Goal: Task Accomplishment & Management: Manage account settings

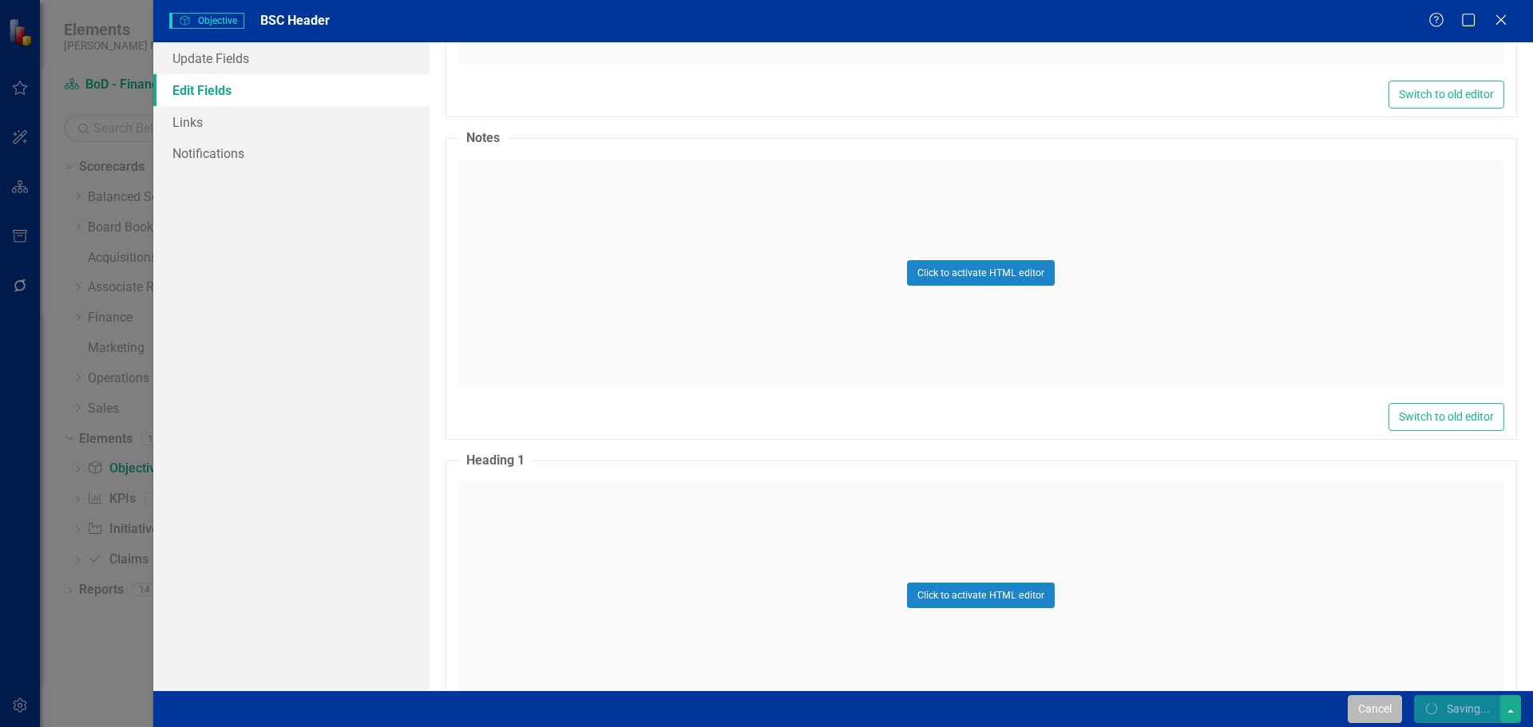
click at [1360, 711] on button "Cancel" at bounding box center [1375, 709] width 54 height 28
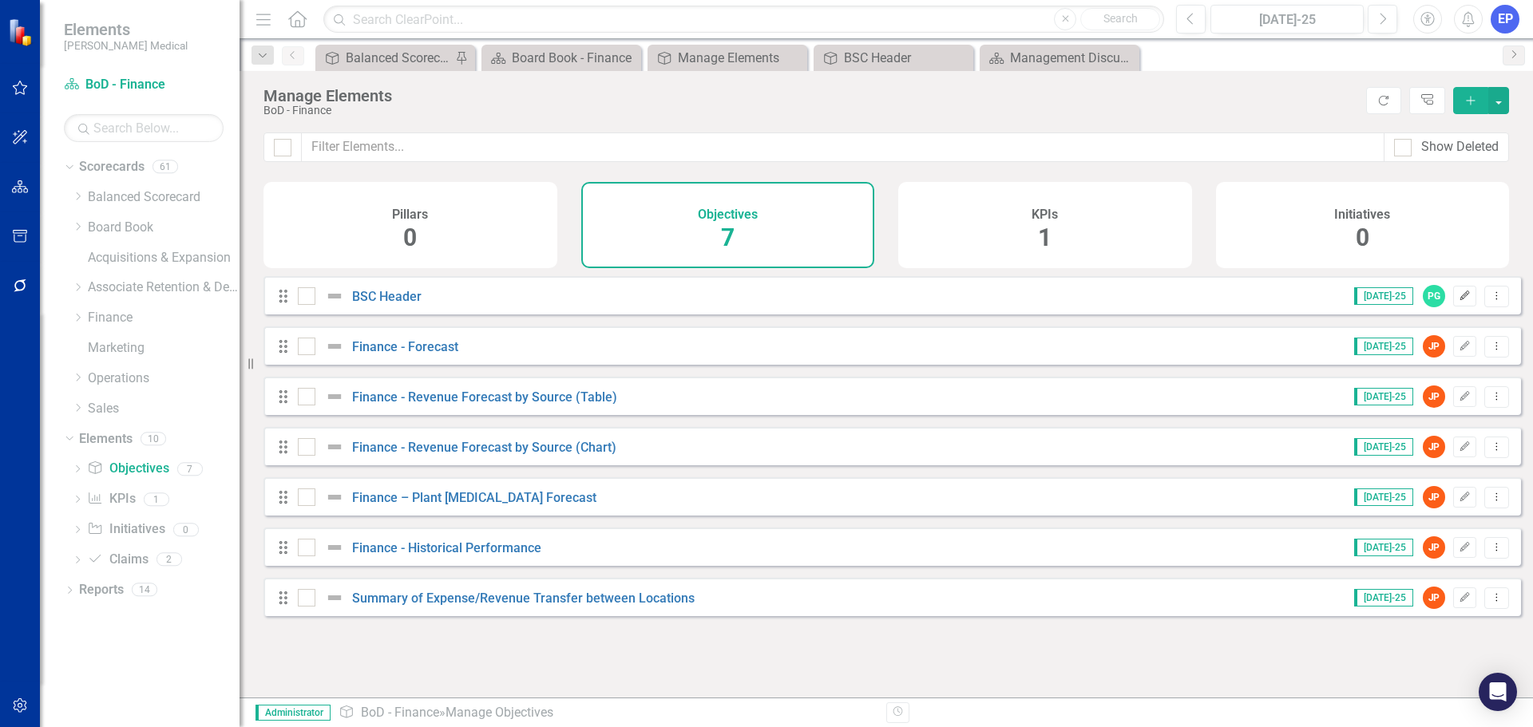
click at [1459, 301] on icon "Edit" at bounding box center [1465, 296] width 12 height 10
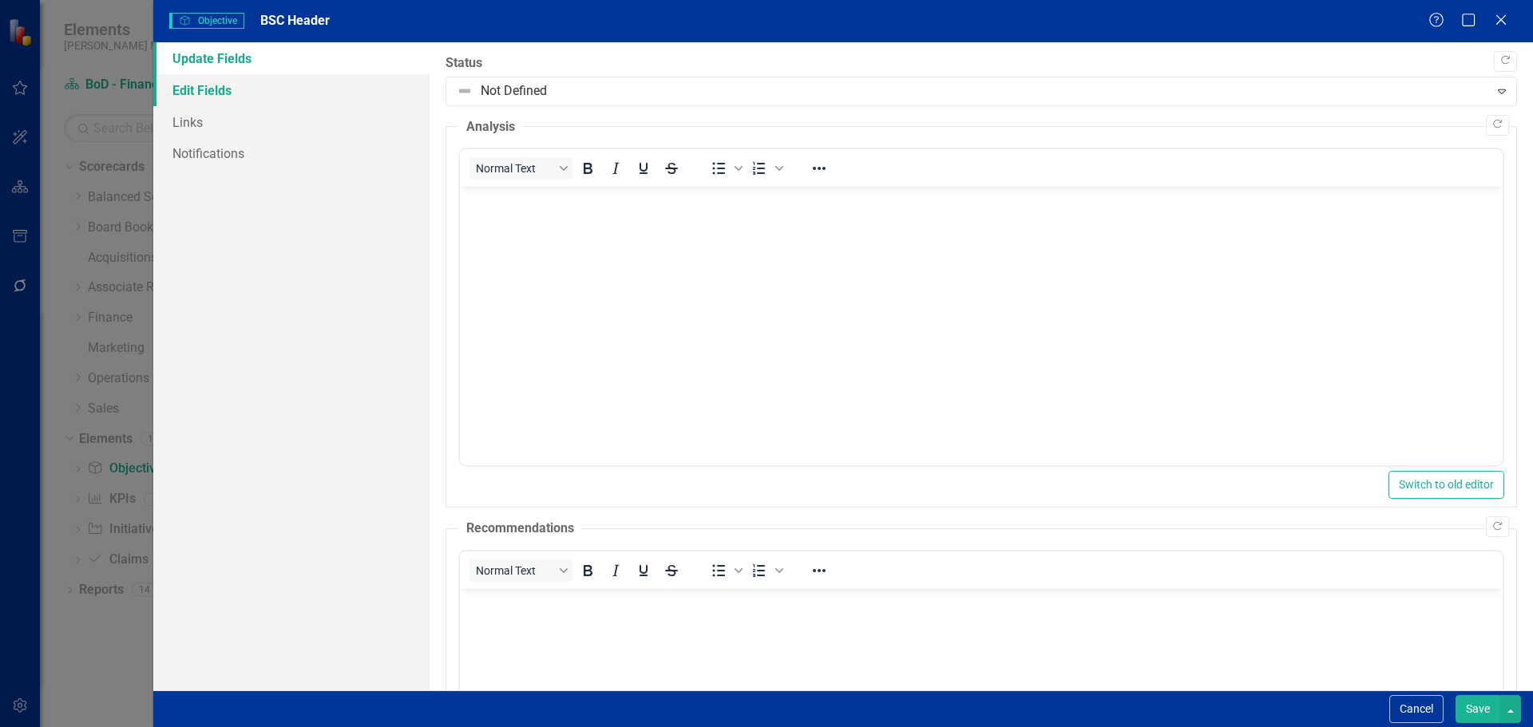
click at [315, 97] on link "Edit Fields" at bounding box center [291, 90] width 276 height 32
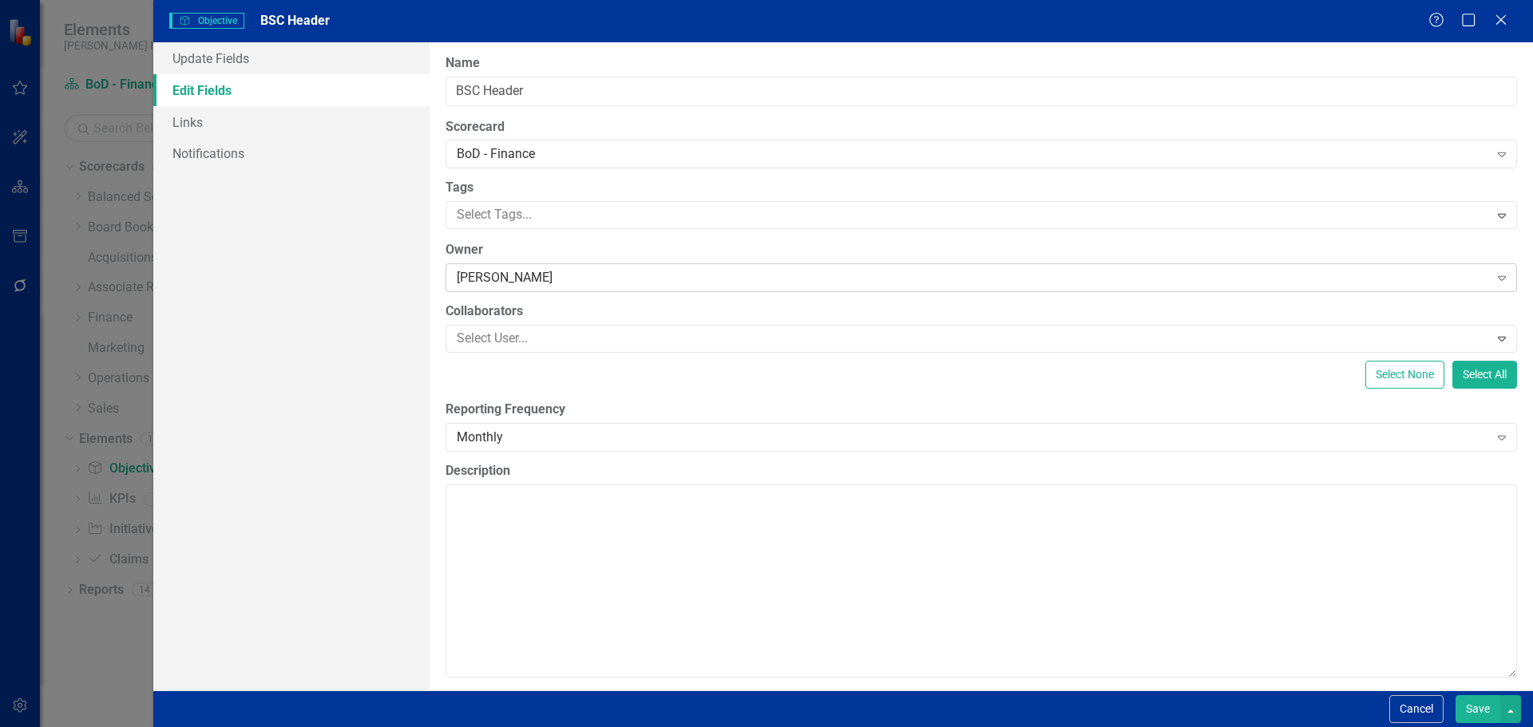
click at [480, 273] on div "[PERSON_NAME]" at bounding box center [973, 278] width 1032 height 18
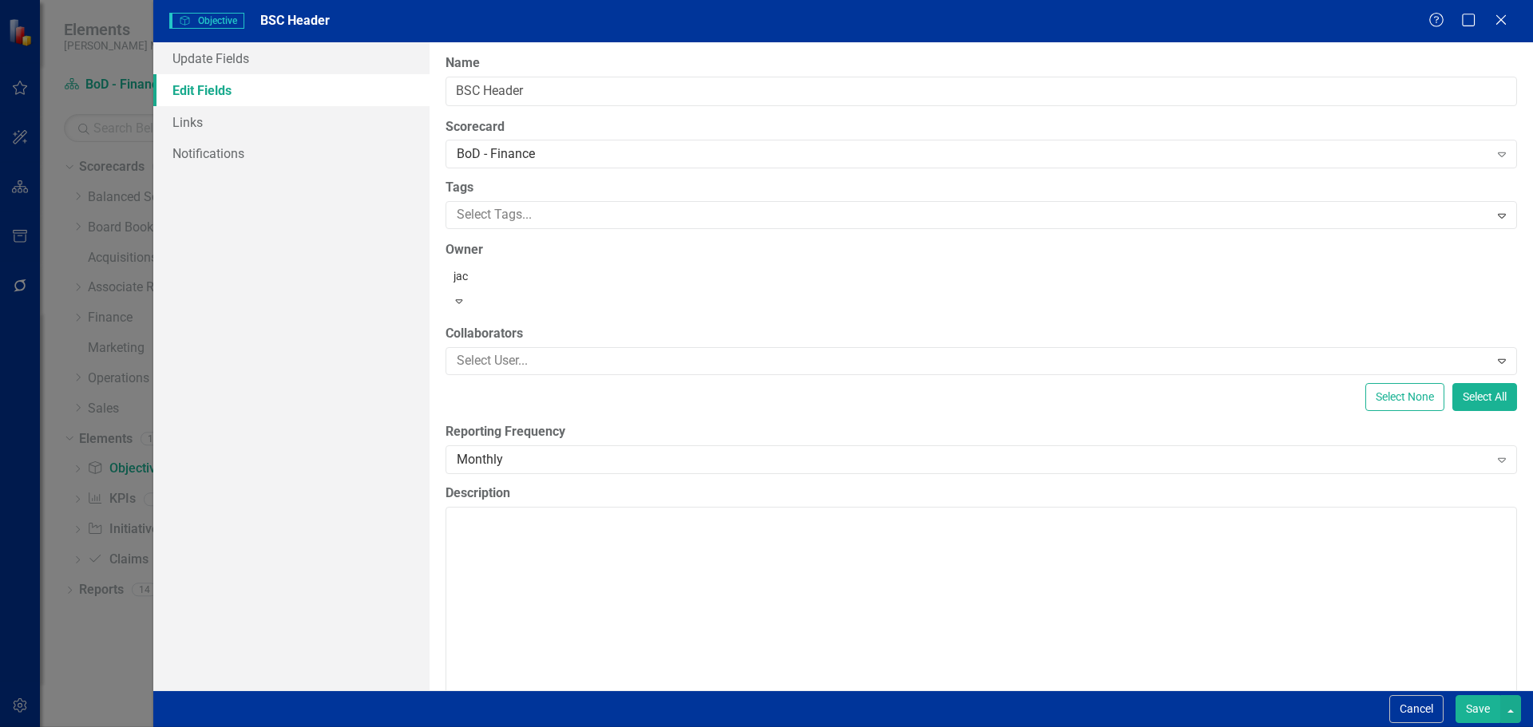
type input "jack"
click at [140, 727] on span "[PERSON_NAME]" at bounding box center [78, 739] width 124 height 15
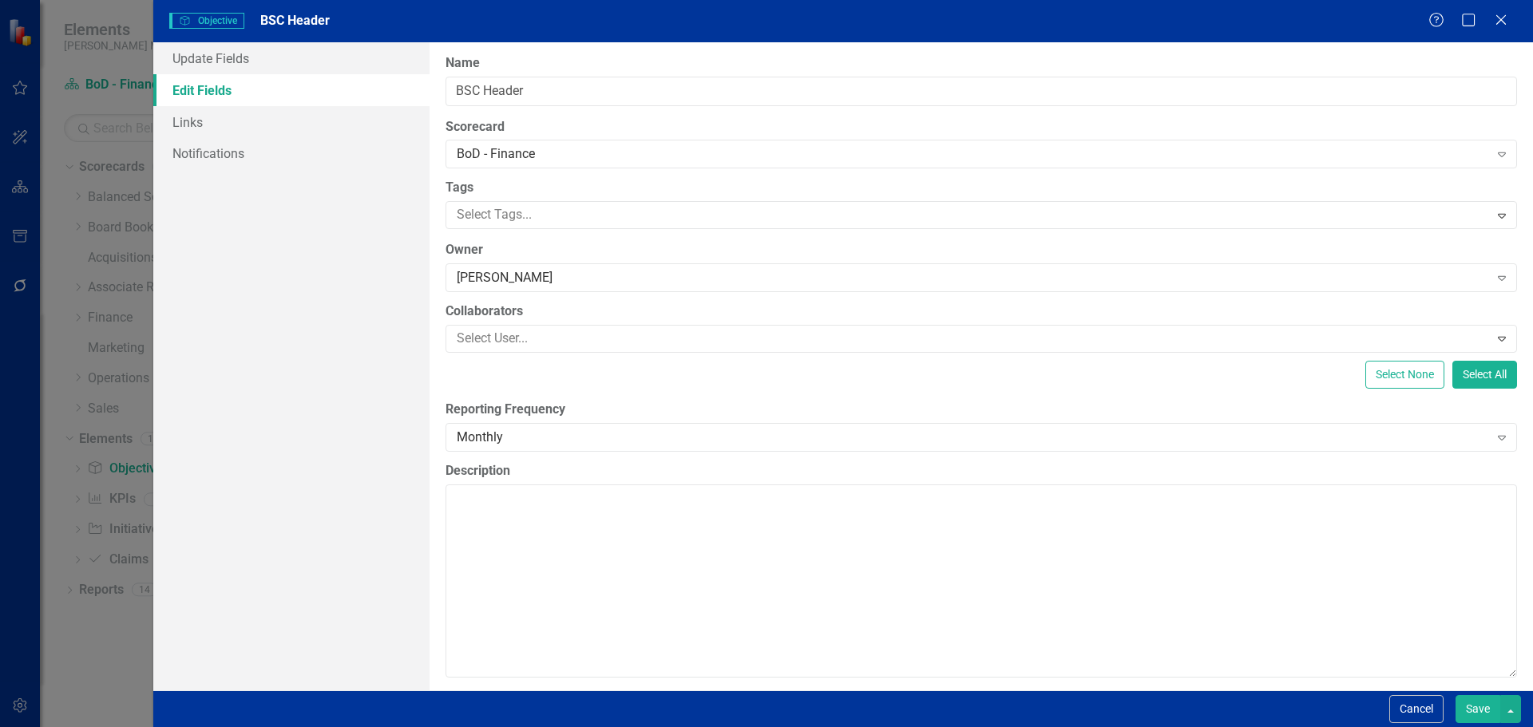
click at [1484, 707] on button "Save" at bounding box center [1478, 709] width 45 height 28
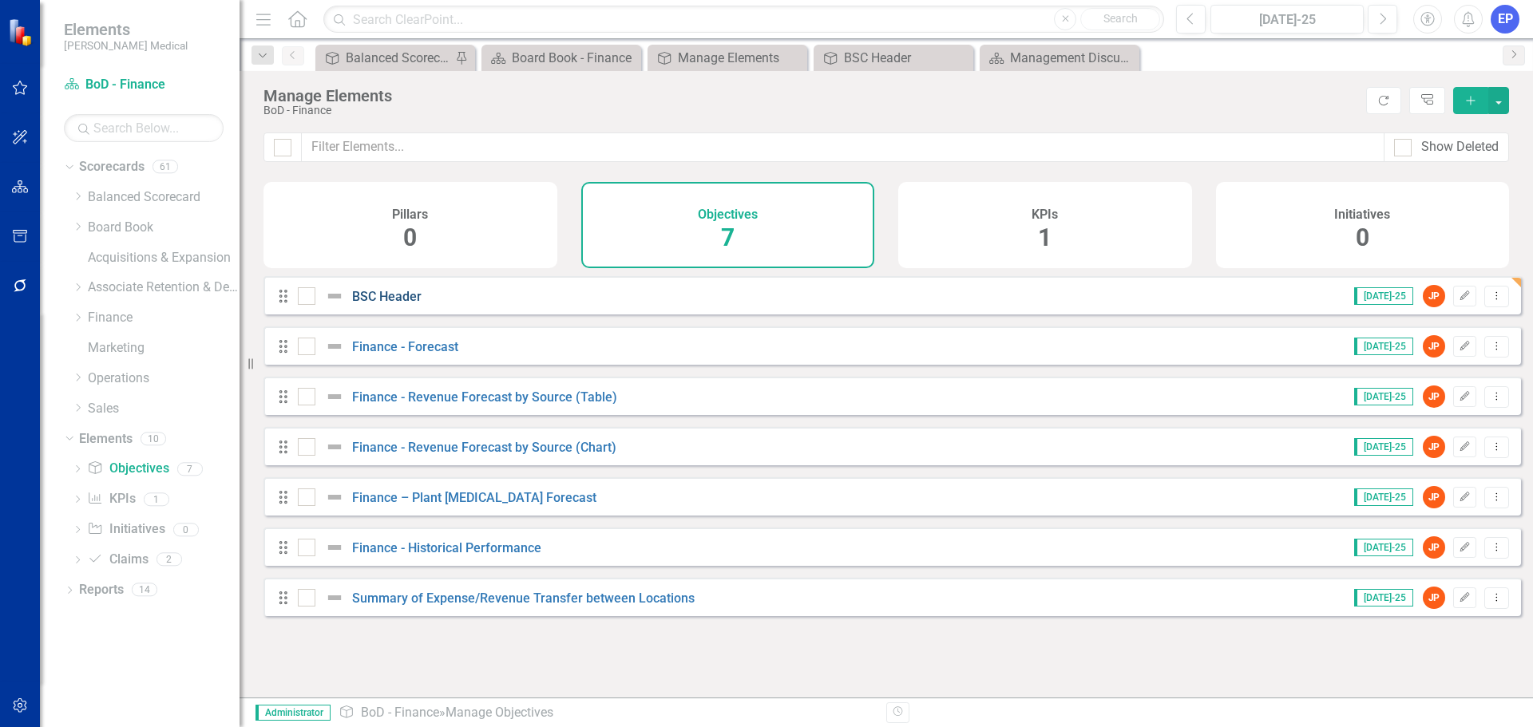
click at [411, 304] on link "BSC Header" at bounding box center [386, 296] width 69 height 15
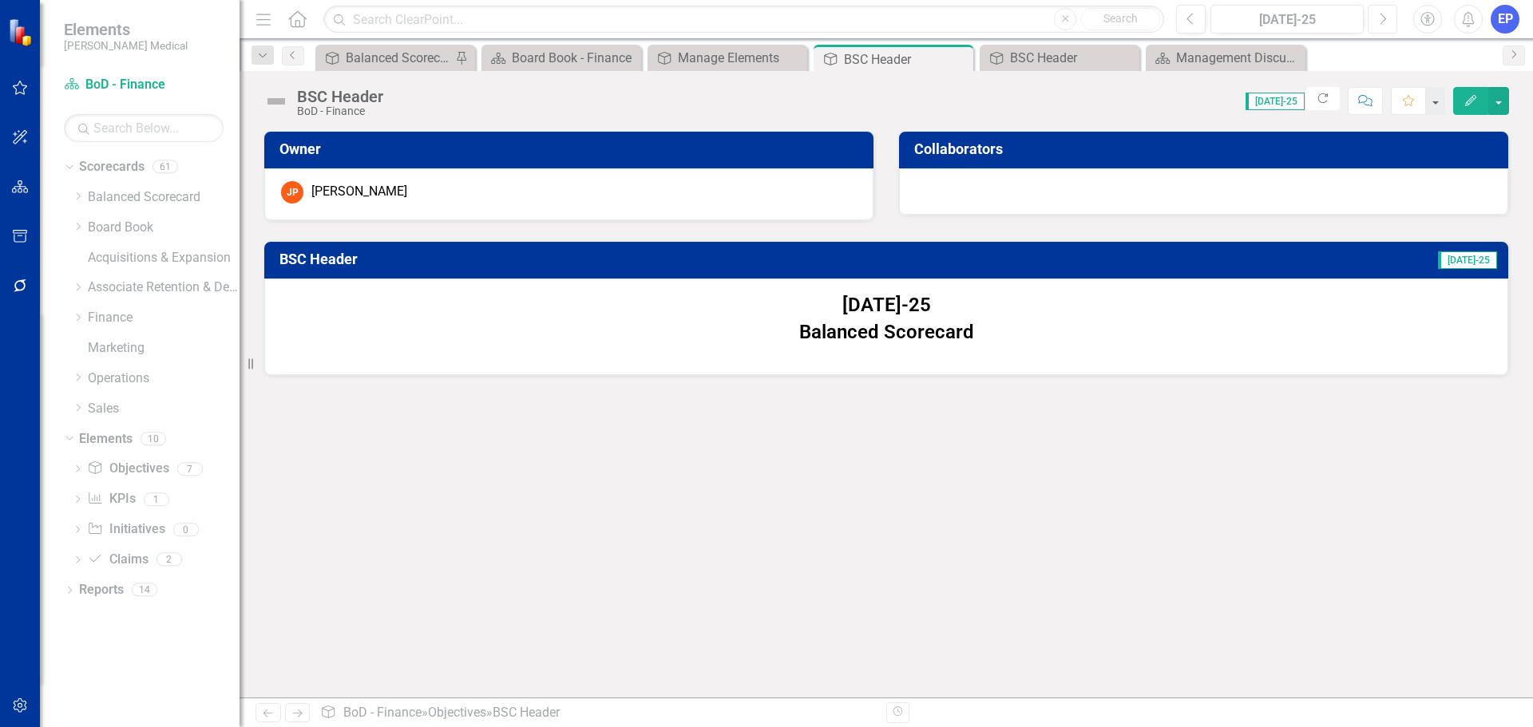
click at [1376, 18] on button "Next" at bounding box center [1383, 19] width 30 height 29
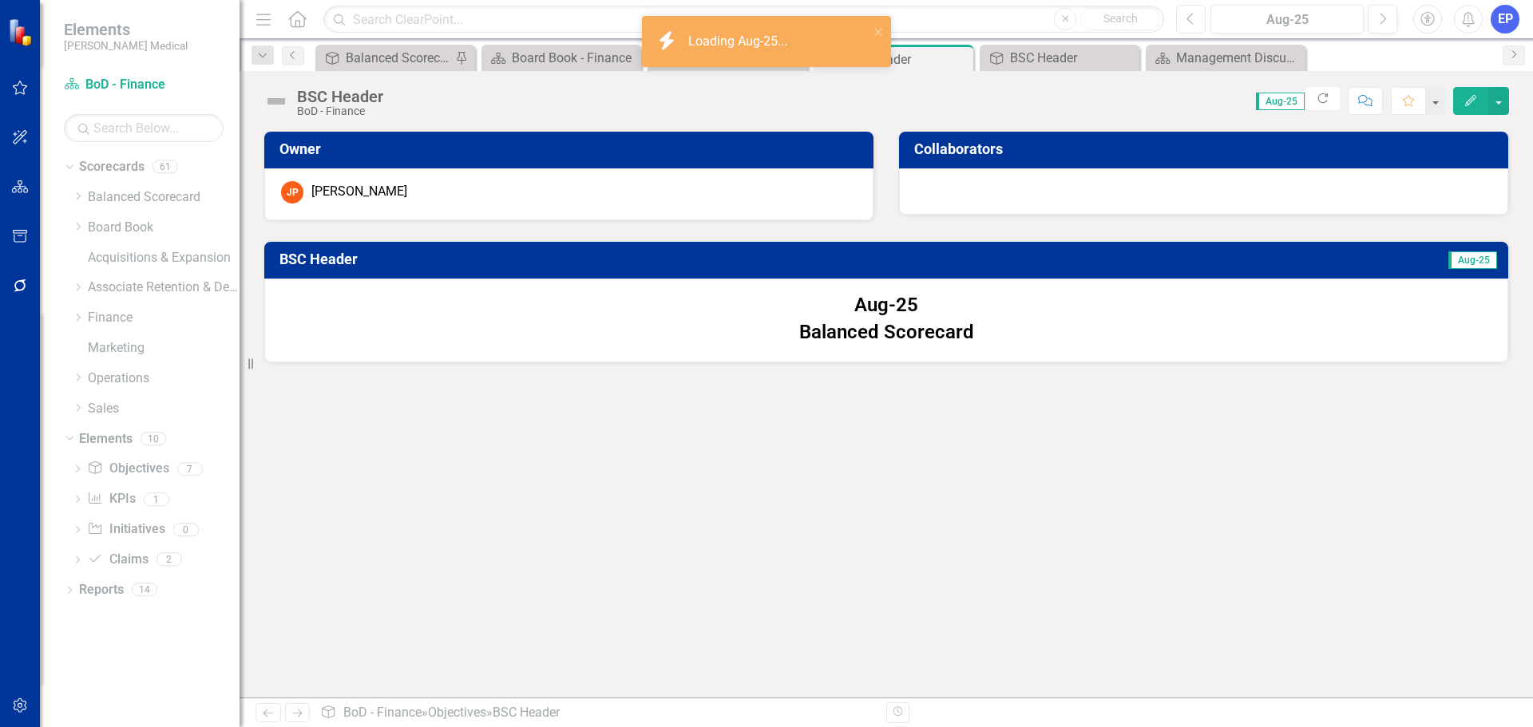
click at [1196, 11] on button "Previous" at bounding box center [1191, 19] width 30 height 29
click at [1383, 20] on icon "Next" at bounding box center [1382, 19] width 9 height 14
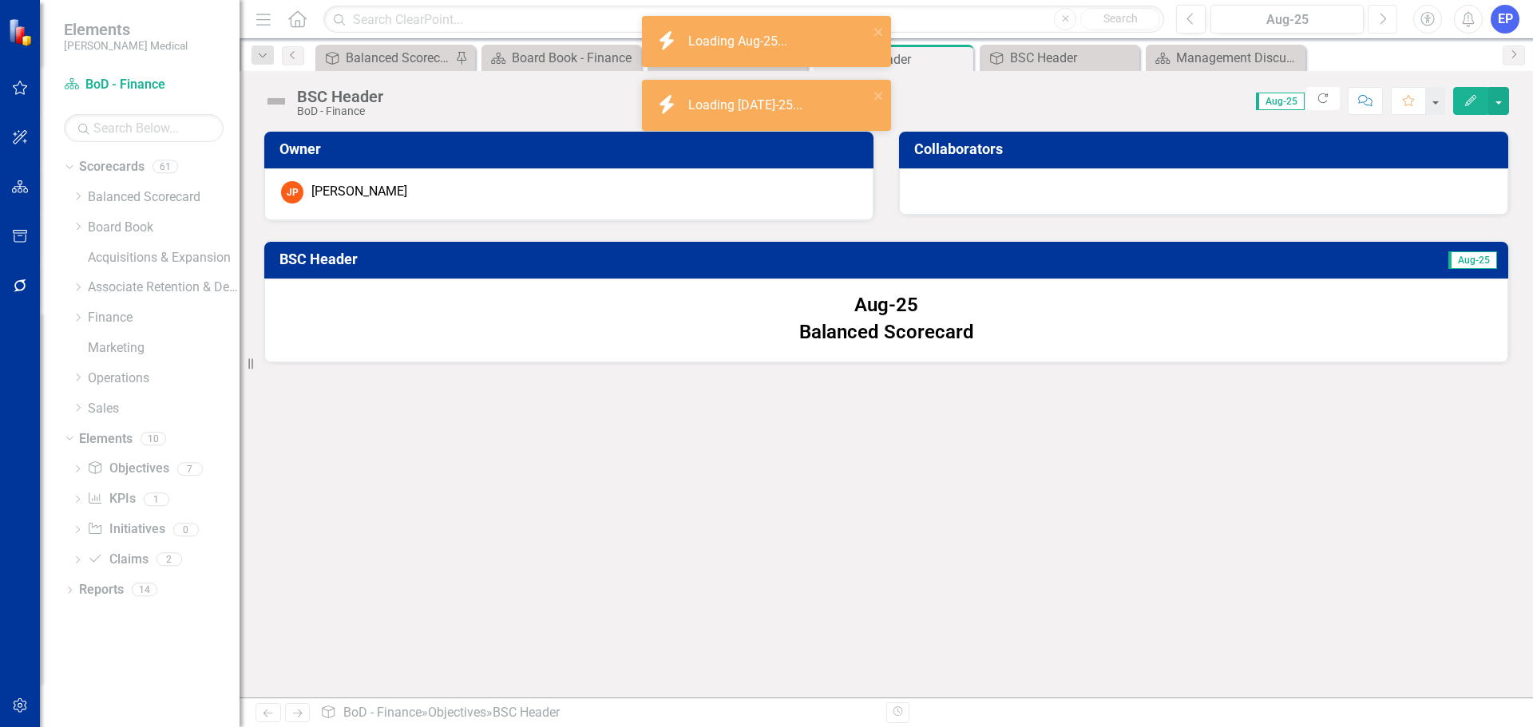
click at [1383, 20] on icon "Next" at bounding box center [1382, 19] width 9 height 14
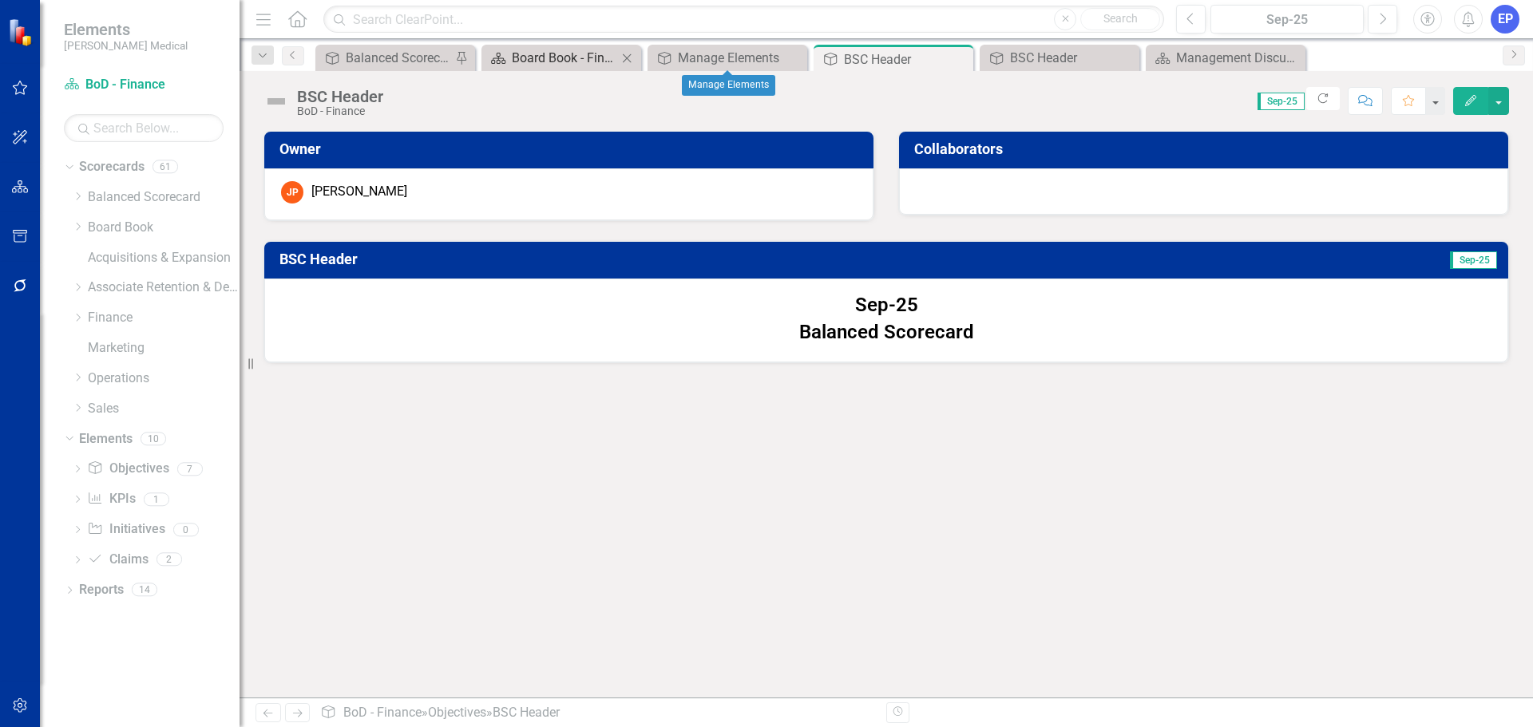
click at [572, 56] on div "Board Book - Finance" at bounding box center [564, 58] width 105 height 20
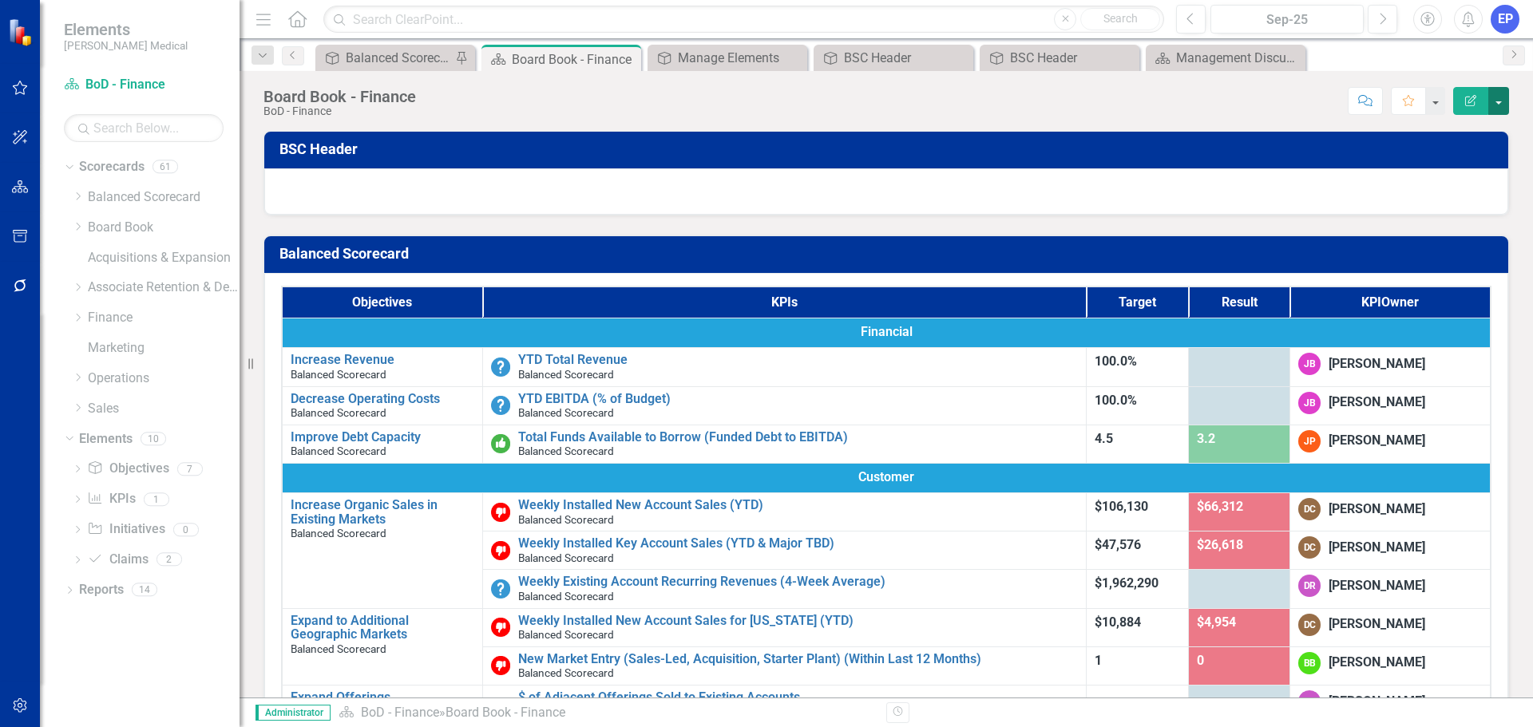
click at [1500, 106] on button "button" at bounding box center [1498, 101] width 21 height 28
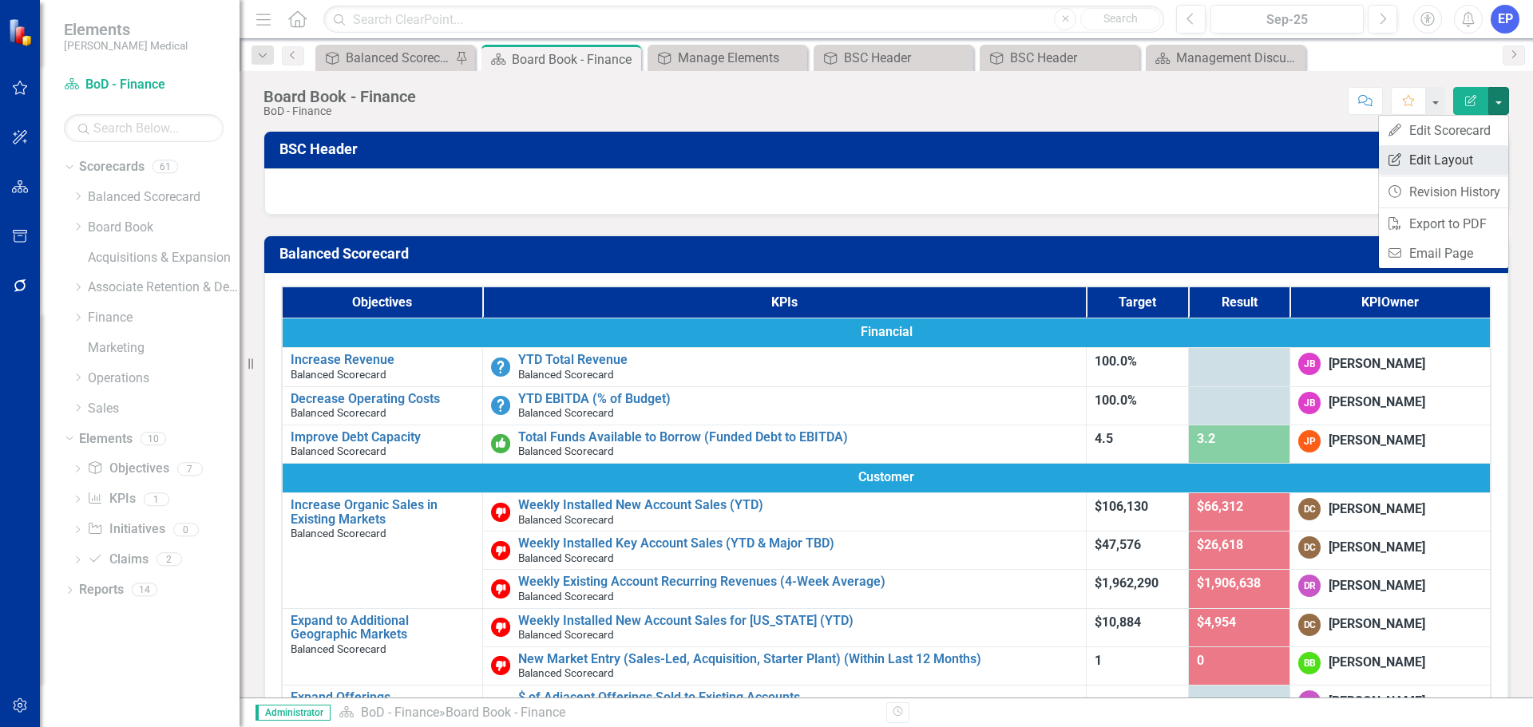
click at [1464, 153] on link "Edit Report Edit Layout" at bounding box center [1443, 160] width 129 height 30
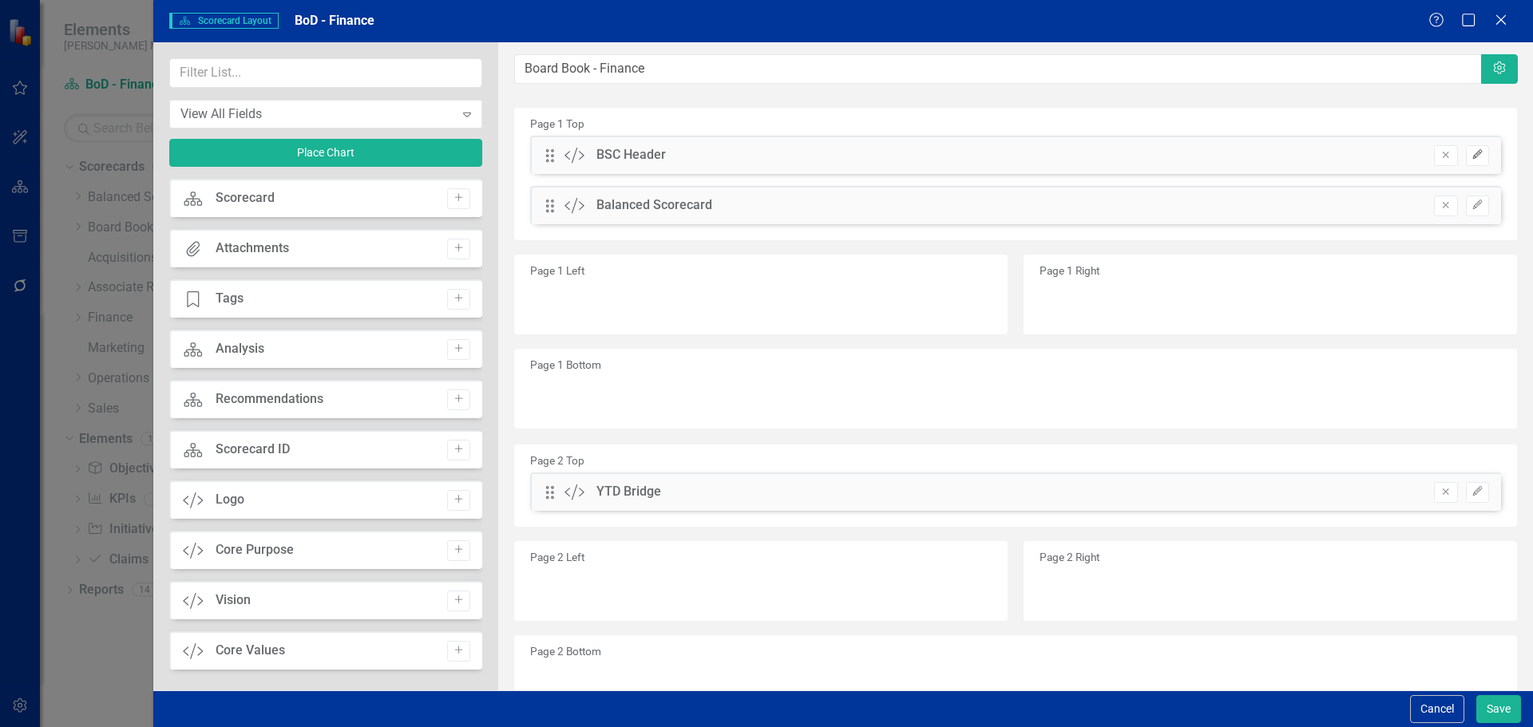
click at [1472, 157] on icon "Edit" at bounding box center [1478, 155] width 12 height 10
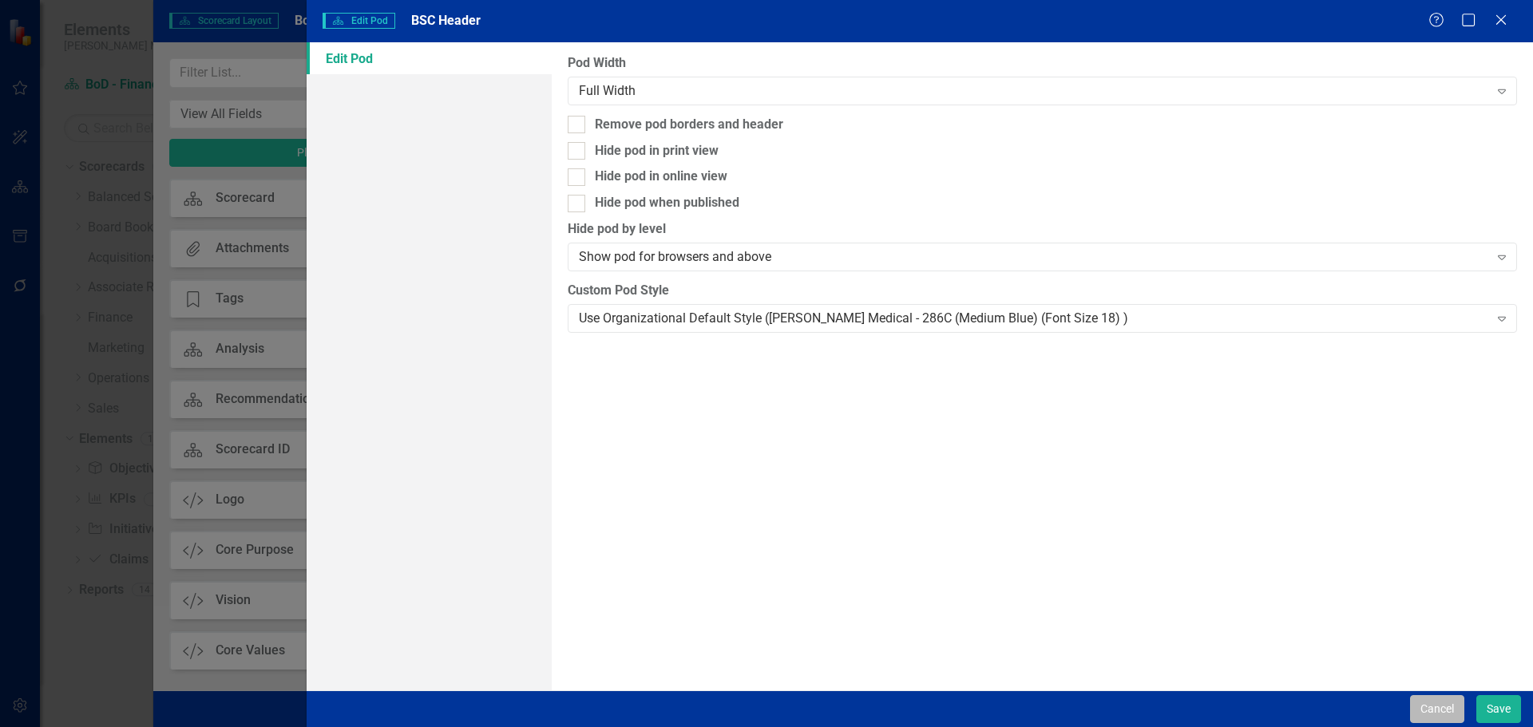
click at [1428, 707] on button "Cancel" at bounding box center [1437, 709] width 54 height 28
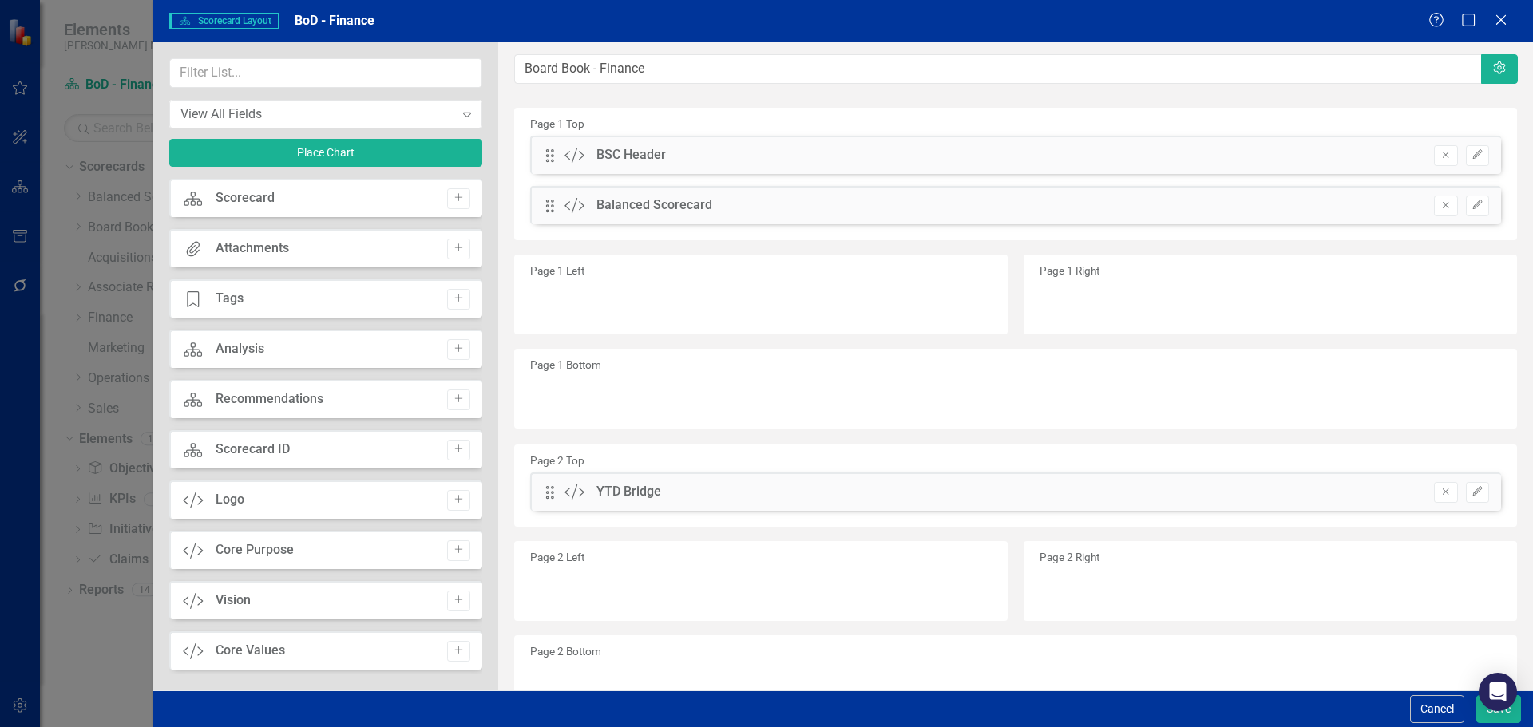
click at [1428, 707] on button "Cancel" at bounding box center [1437, 709] width 54 height 28
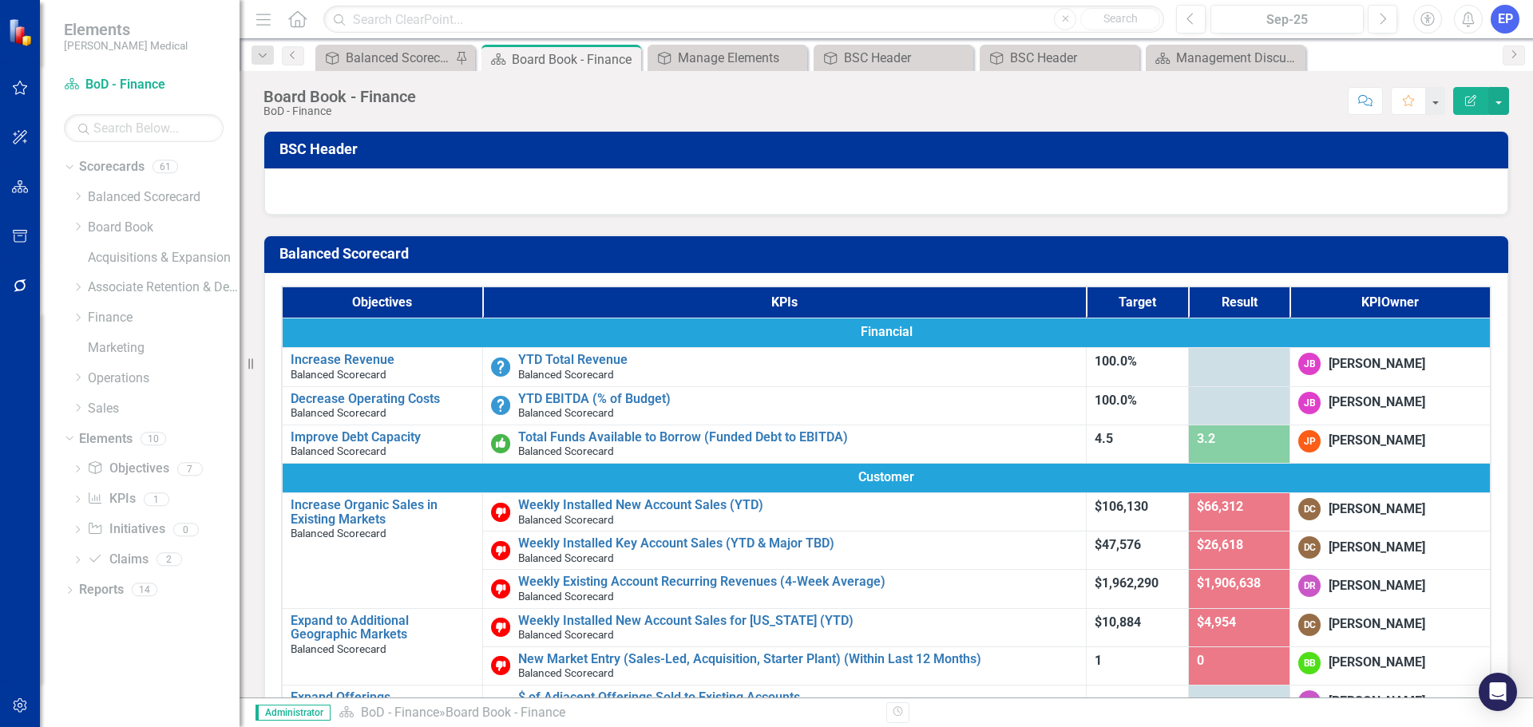
click at [1449, 158] on td "BSC Header" at bounding box center [888, 151] width 1219 height 28
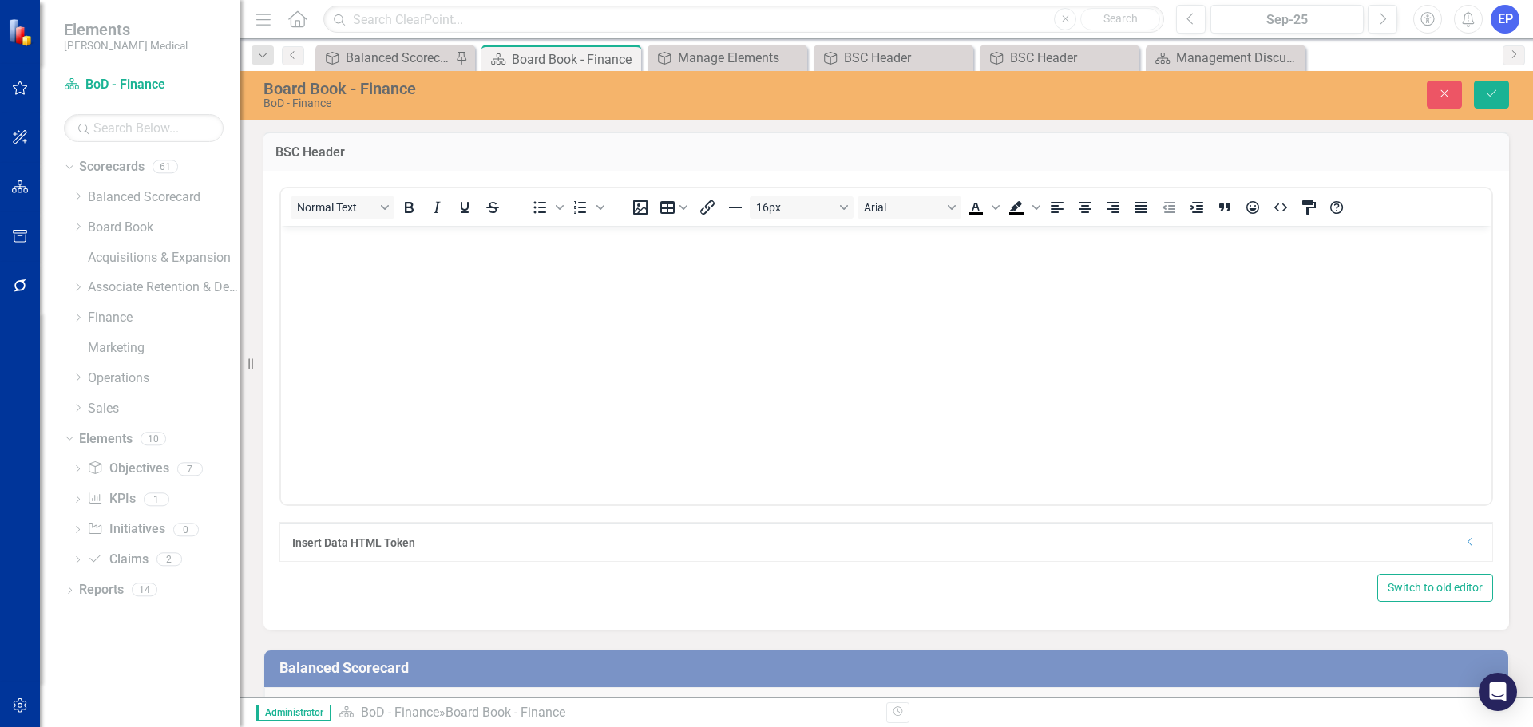
click at [1473, 549] on div "Insert Data HTML Token Dropdown" at bounding box center [886, 542] width 1212 height 38
click at [1464, 545] on icon "Dropdown" at bounding box center [1470, 542] width 12 height 10
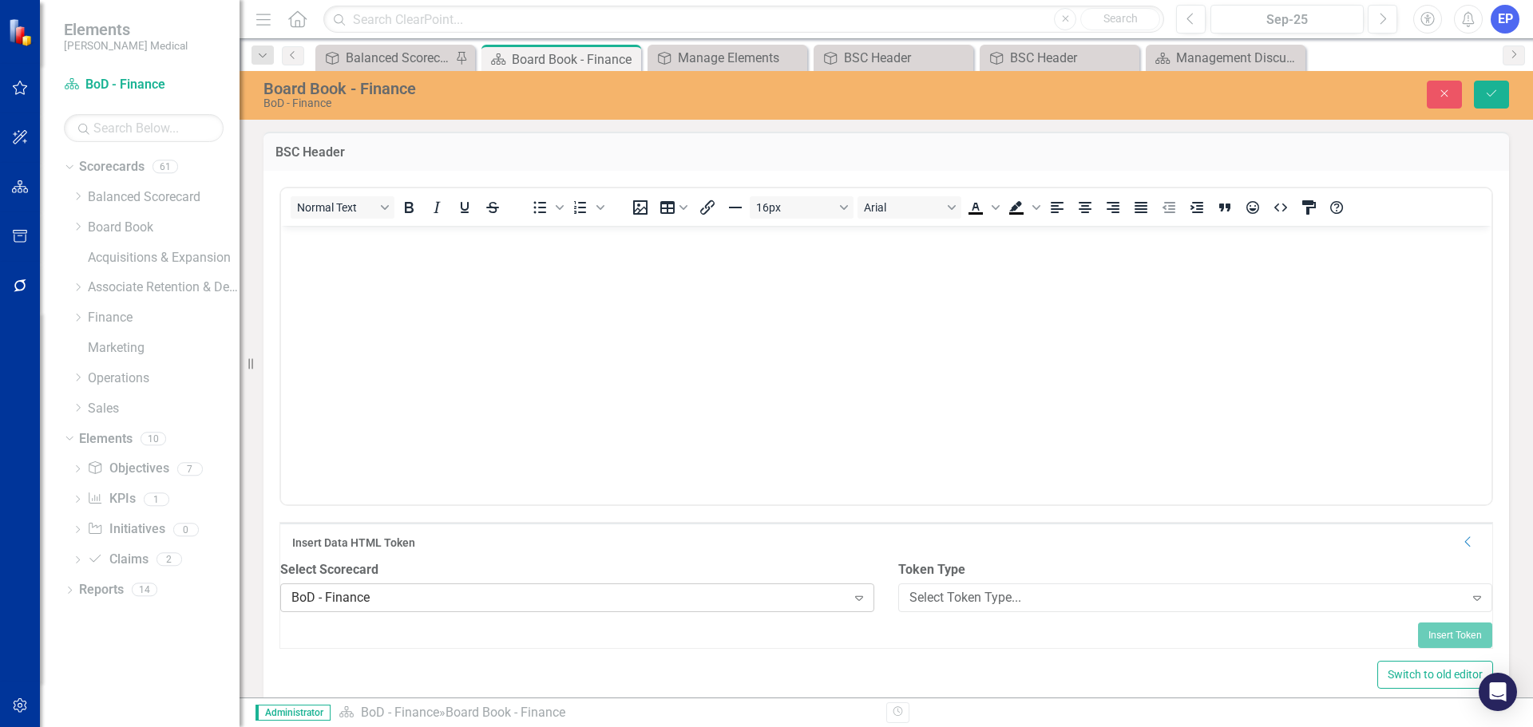
click at [727, 607] on div "BoD - Finance" at bounding box center [568, 597] width 555 height 18
click at [962, 607] on div "Select Token Type..." at bounding box center [1186, 597] width 555 height 18
drag, startPoint x: 960, startPoint y: 419, endPoint x: 626, endPoint y: 242, distance: 377.9
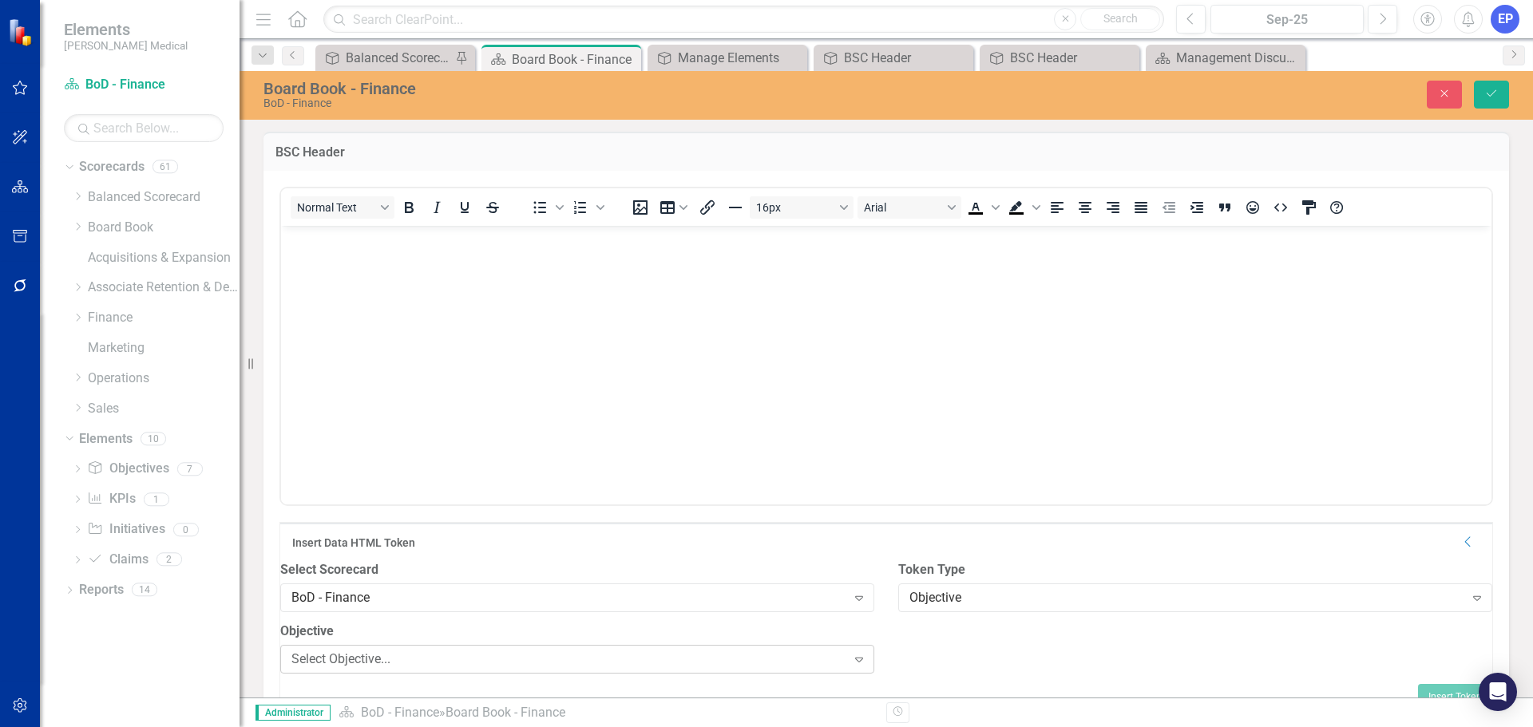
click at [587, 668] on div "Select Objective..." at bounding box center [568, 659] width 555 height 18
click at [503, 727] on div "BSC Header" at bounding box center [769, 740] width 1507 height 18
click at [1036, 668] on div "Select Field..." at bounding box center [1186, 659] width 555 height 18
type input "head"
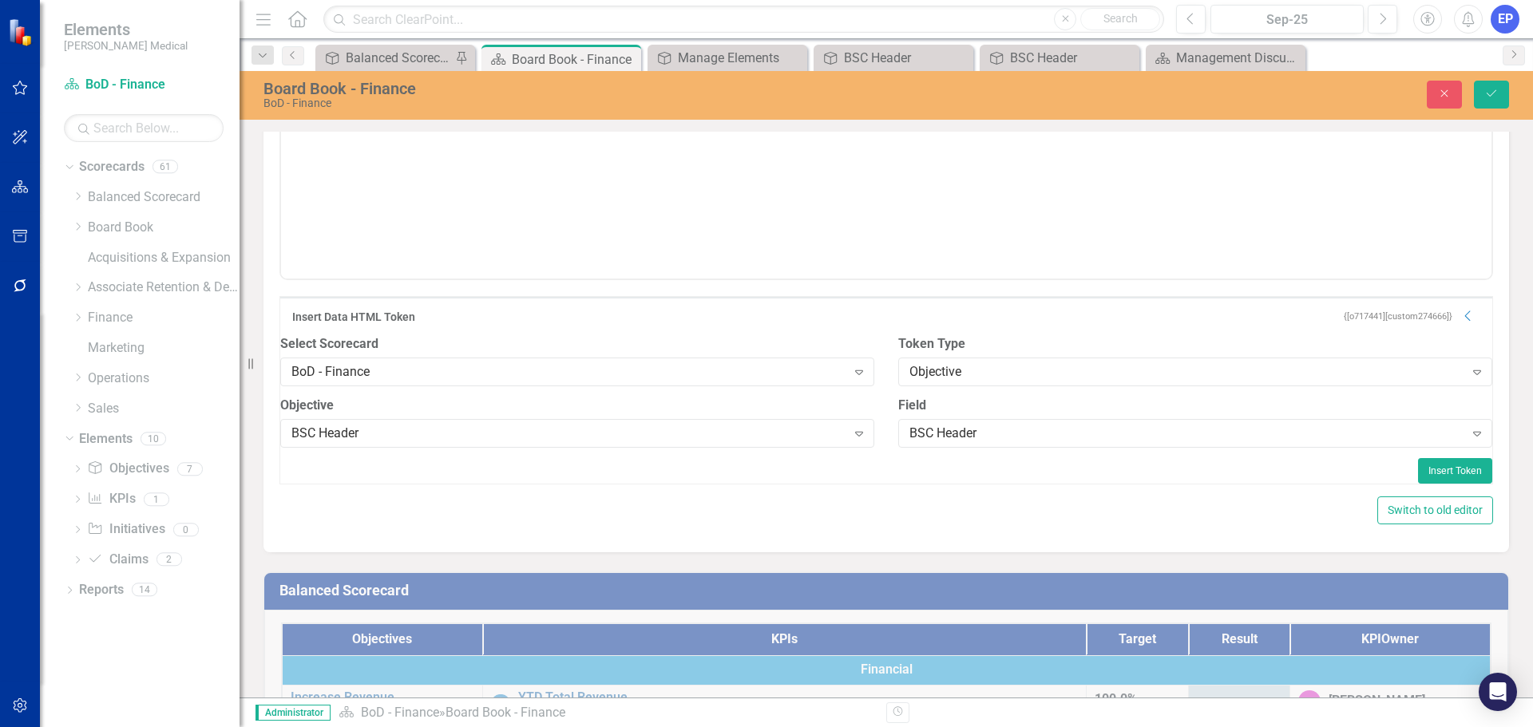
scroll to position [240, 0]
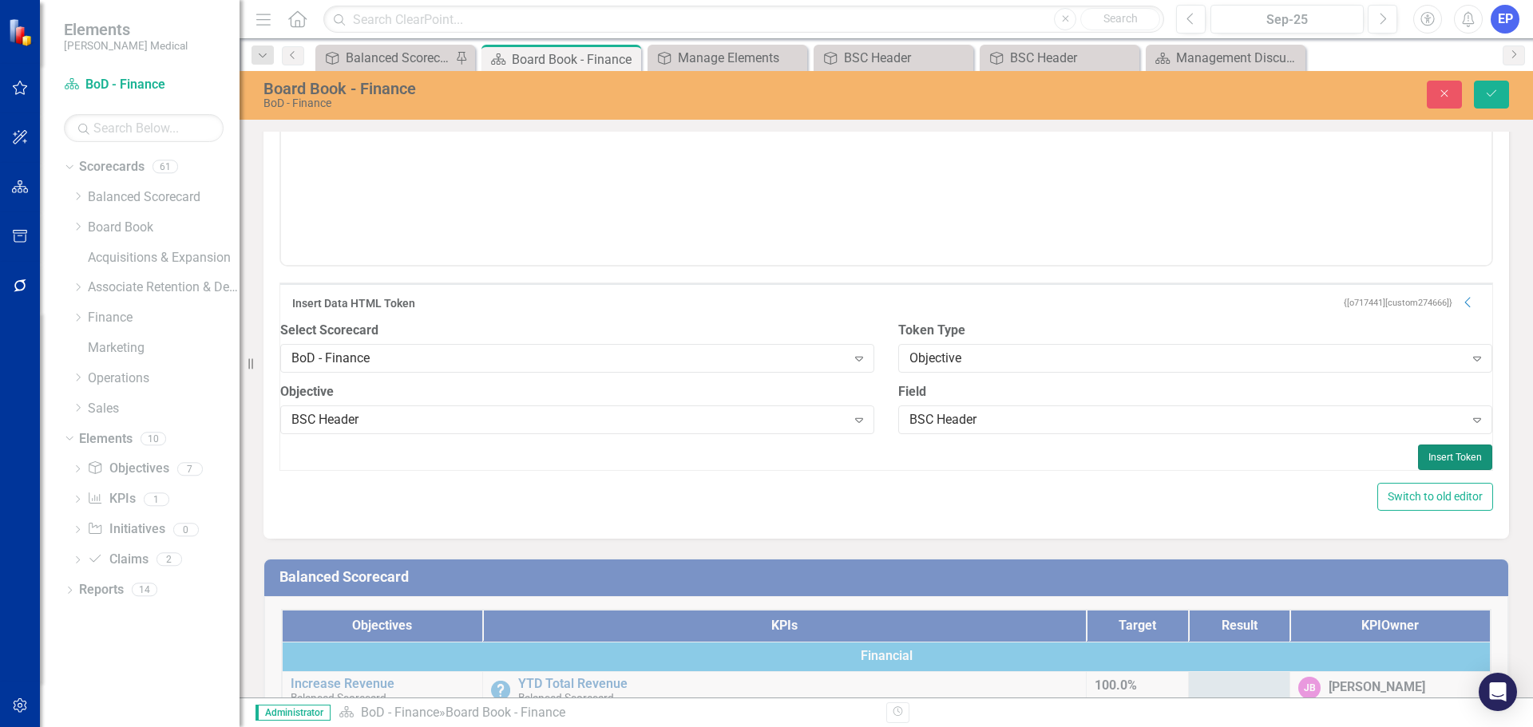
click at [1420, 469] on button "Insert Token" at bounding box center [1455, 458] width 74 height 26
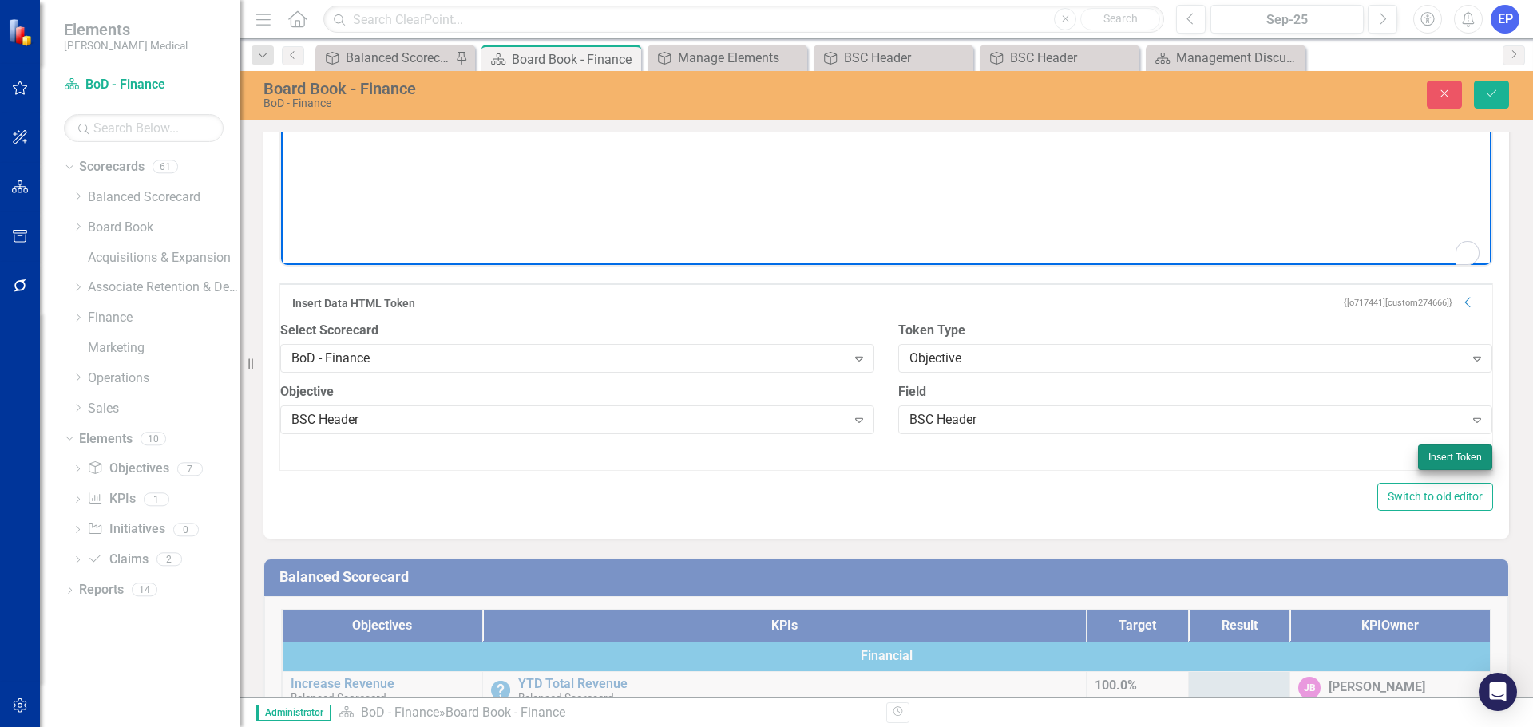
scroll to position [0, 0]
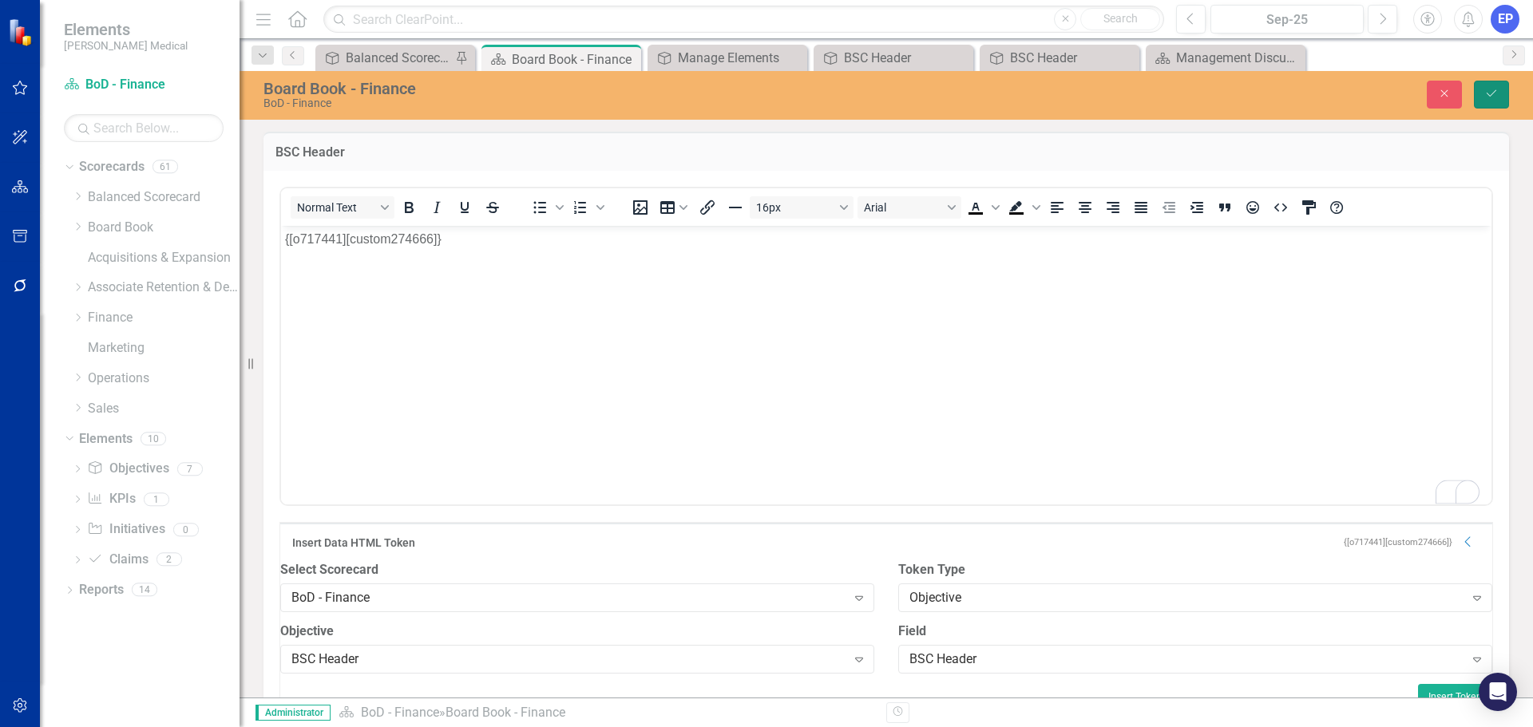
click at [1486, 87] on button "Save" at bounding box center [1491, 95] width 35 height 28
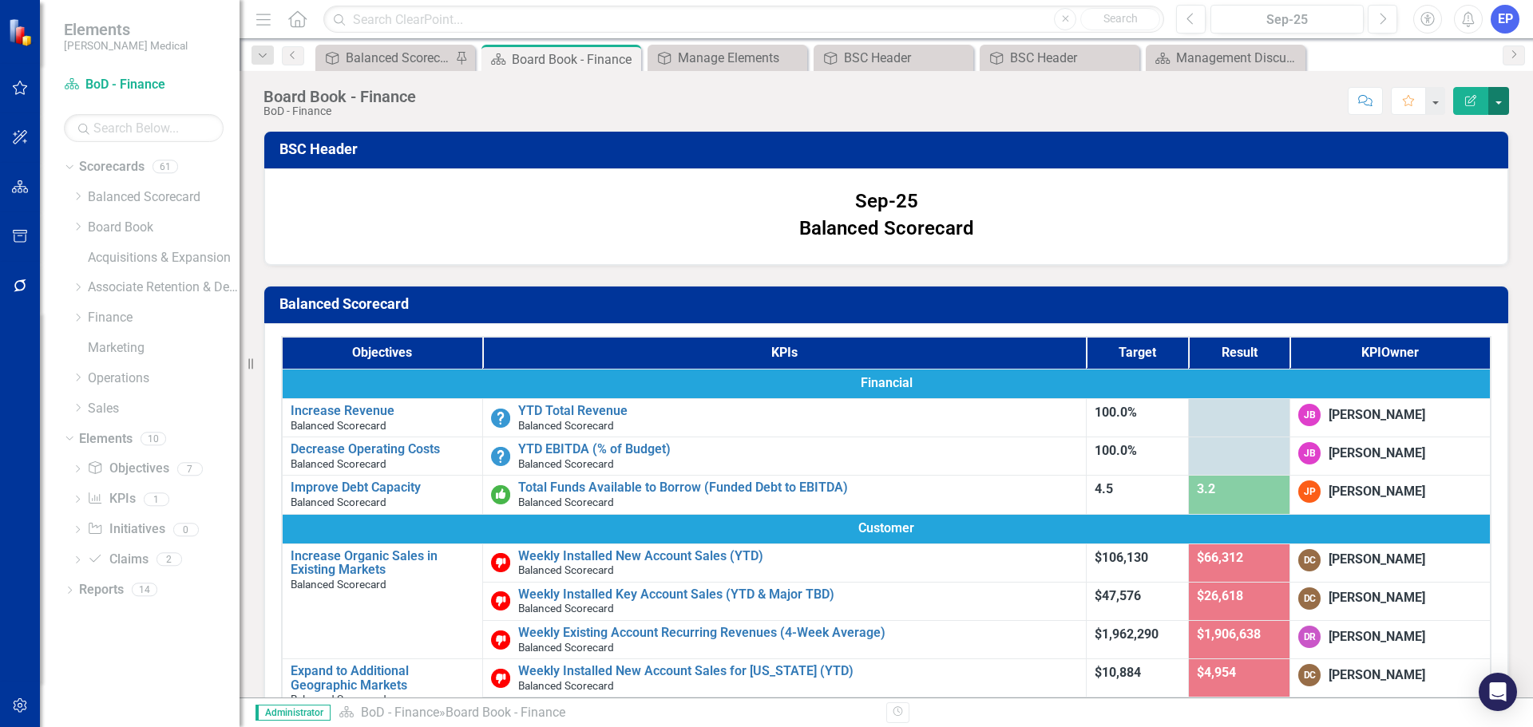
click at [1498, 105] on button "button" at bounding box center [1498, 101] width 21 height 28
click at [1473, 162] on link "Edit Report Edit Layout" at bounding box center [1443, 160] width 129 height 30
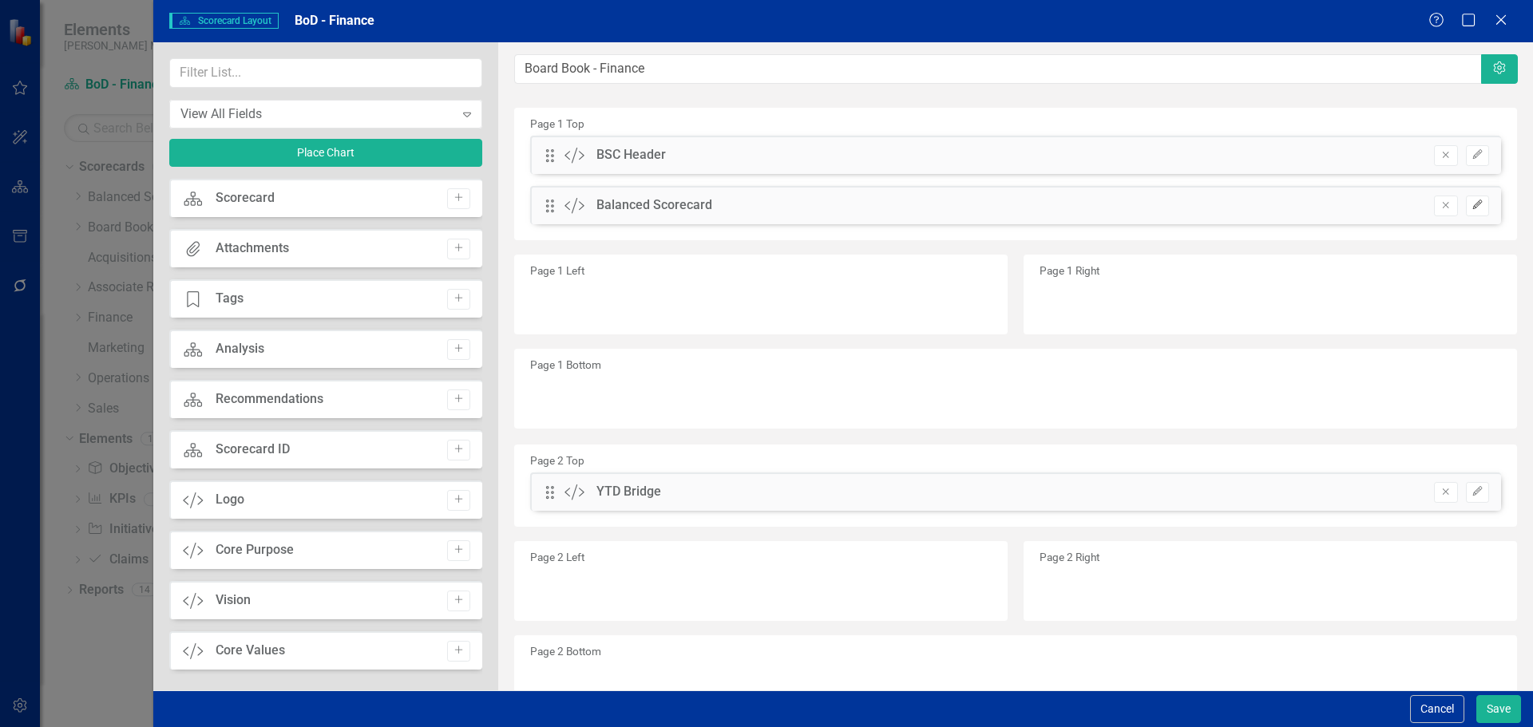
click at [1467, 212] on button "Edit" at bounding box center [1477, 206] width 23 height 21
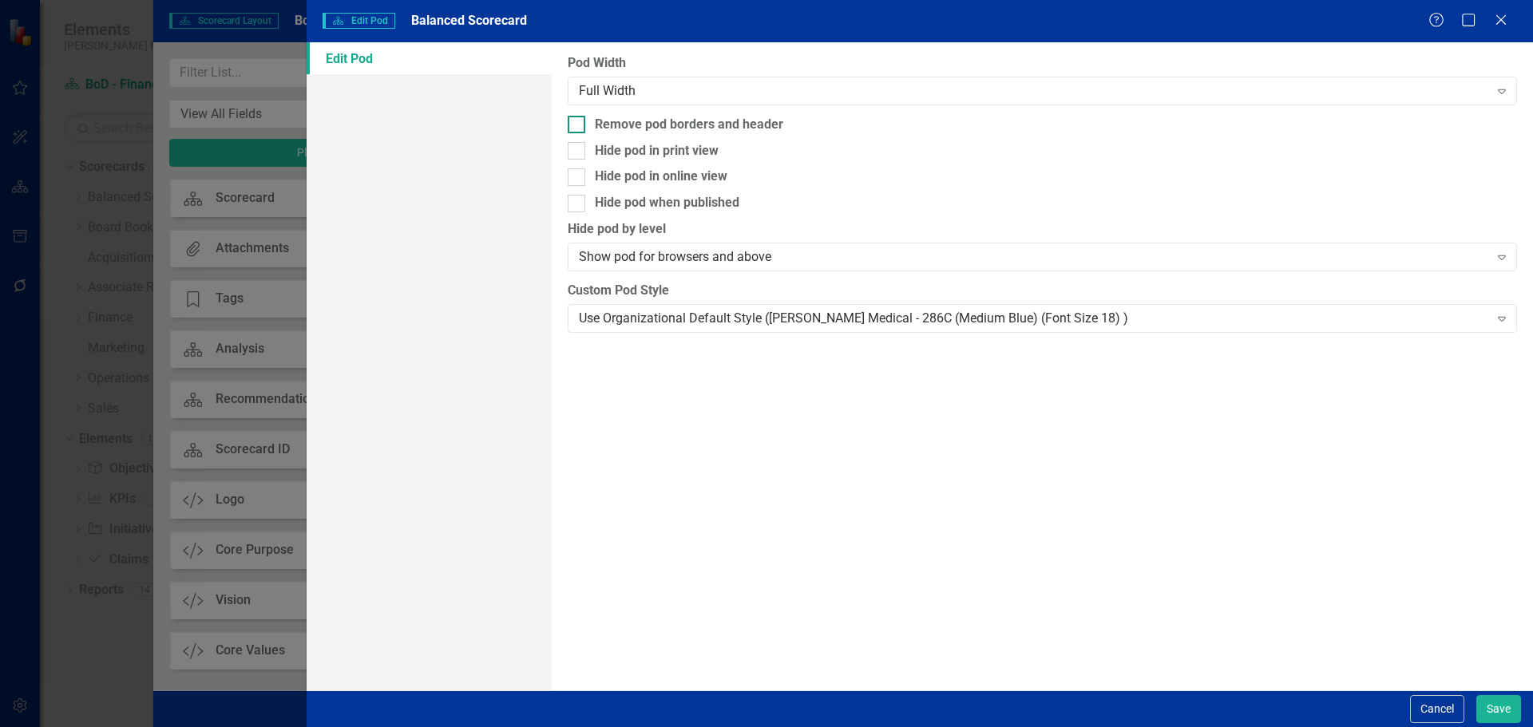
click at [780, 121] on div "Remove pod borders and header" at bounding box center [689, 125] width 188 height 18
click at [578, 121] on input "Remove pod borders and header" at bounding box center [573, 121] width 10 height 10
checkbox input "true"
click at [801, 322] on div "Use Organizational Default Style ([PERSON_NAME] Medical - 286C (Medium Blue) (F…" at bounding box center [1033, 318] width 909 height 18
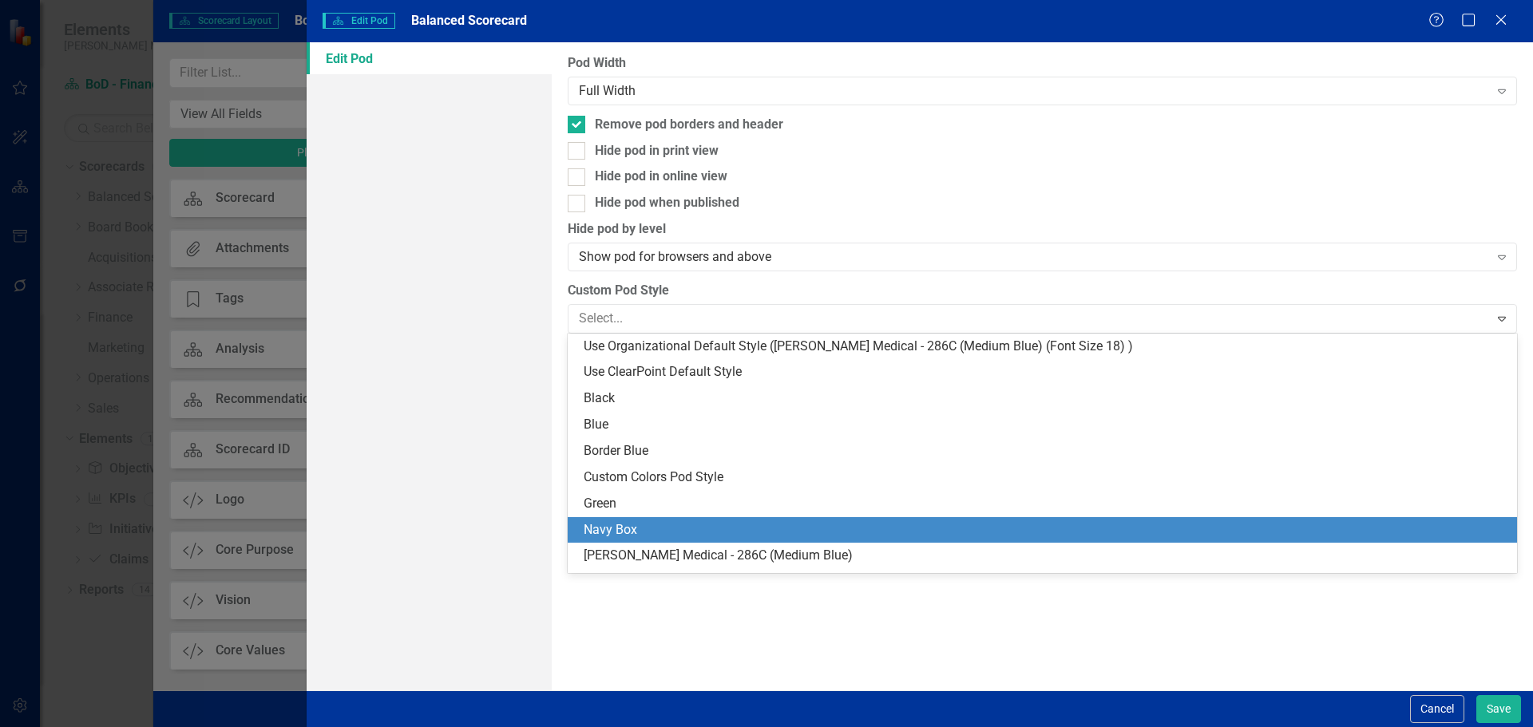
click at [764, 537] on div "Navy Box" at bounding box center [1046, 530] width 924 height 18
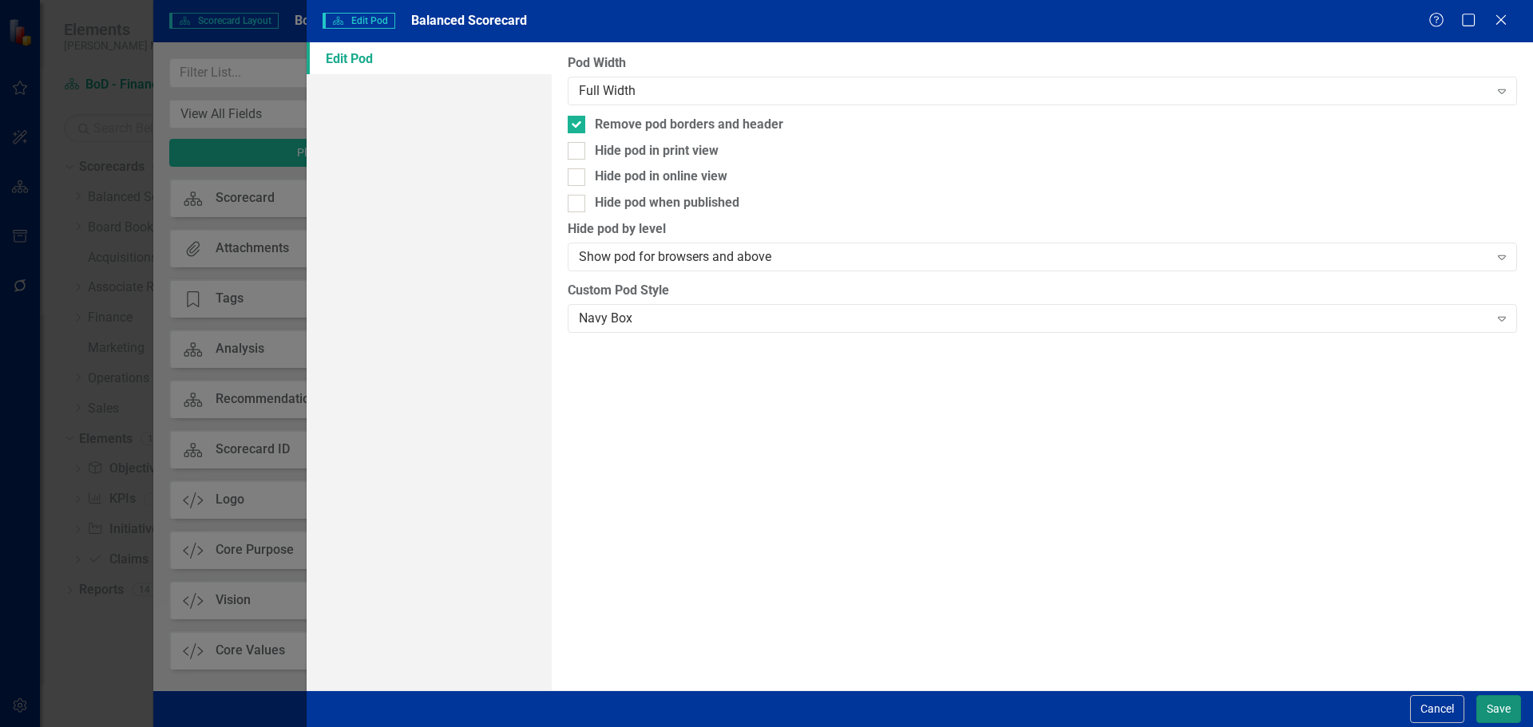
click at [1494, 708] on button "Save" at bounding box center [1498, 709] width 45 height 28
